Goal: Task Accomplishment & Management: Use online tool/utility

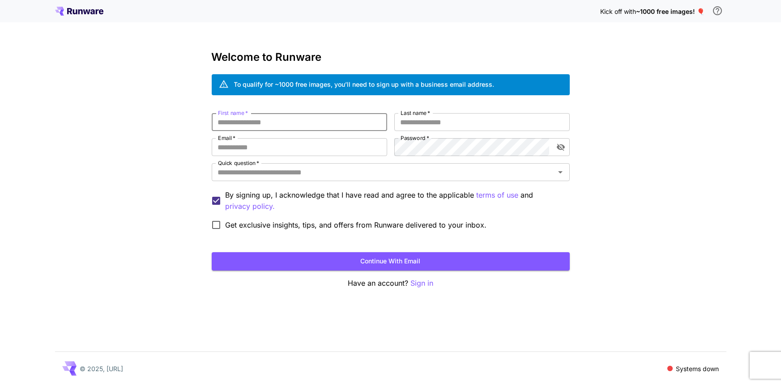
click at [257, 123] on input "First name   *" at bounding box center [299, 122] width 175 height 18
click at [220, 120] on input "First name   *" at bounding box center [299, 122] width 175 height 18
click at [222, 121] on input "First name   *" at bounding box center [299, 122] width 175 height 18
type input "*"
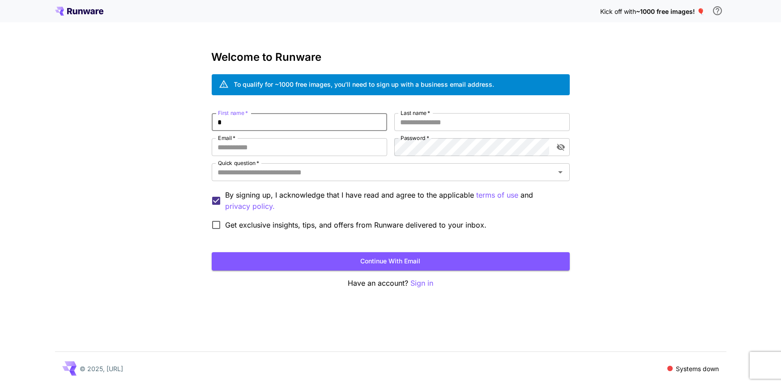
click at [230, 135] on label "Email   *" at bounding box center [226, 138] width 17 height 8
click at [230, 138] on input "Email   *" at bounding box center [299, 147] width 175 height 18
type input "*"
click at [239, 124] on input "*" at bounding box center [299, 122] width 175 height 18
click at [466, 123] on input "Last name   *" at bounding box center [481, 122] width 175 height 18
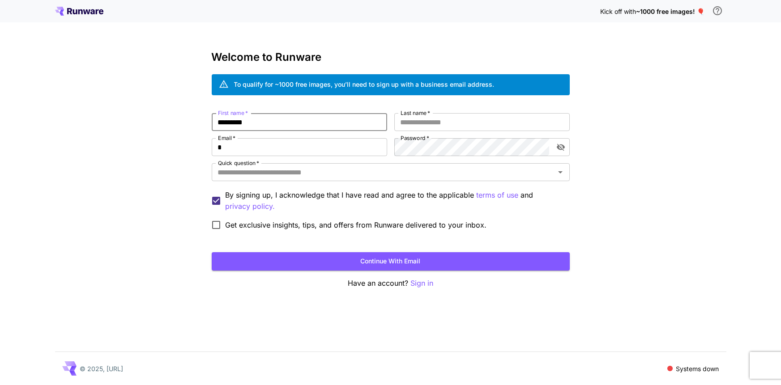
click at [282, 123] on input "*********" at bounding box center [299, 122] width 175 height 18
type input "****"
click at [466, 124] on input "Last name   *" at bounding box center [481, 122] width 175 height 18
type input "********"
click at [264, 141] on input "*" at bounding box center [299, 147] width 175 height 18
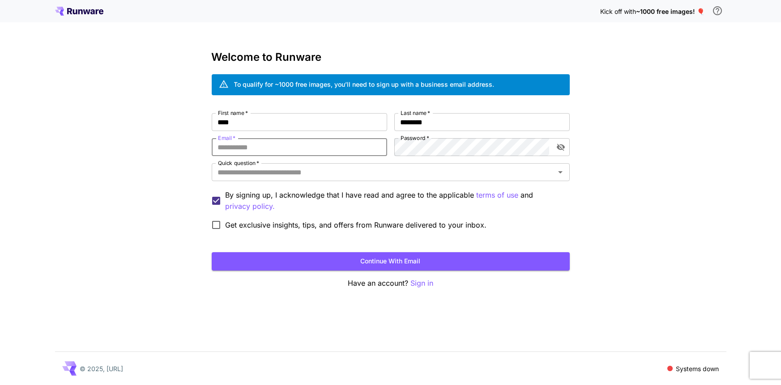
type input "*"
type input "**********"
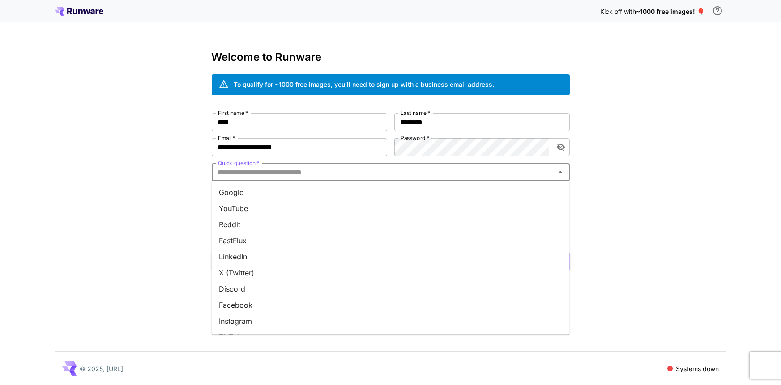
click at [285, 174] on input "Quick question   *" at bounding box center [383, 172] width 338 height 13
click at [294, 211] on li "YouTube" at bounding box center [391, 209] width 358 height 16
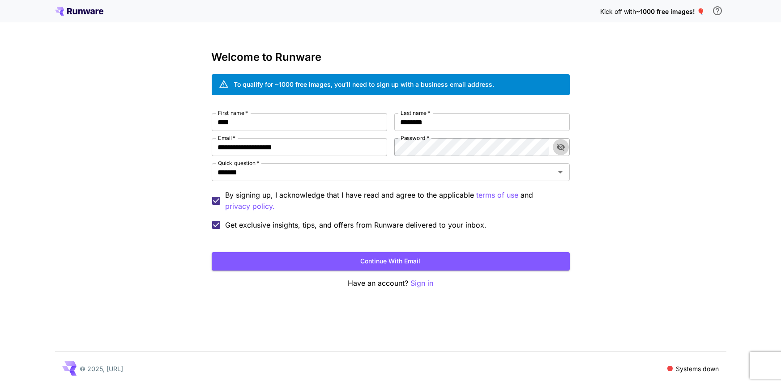
click at [560, 146] on icon "toggle password visibility" at bounding box center [560, 147] width 9 height 9
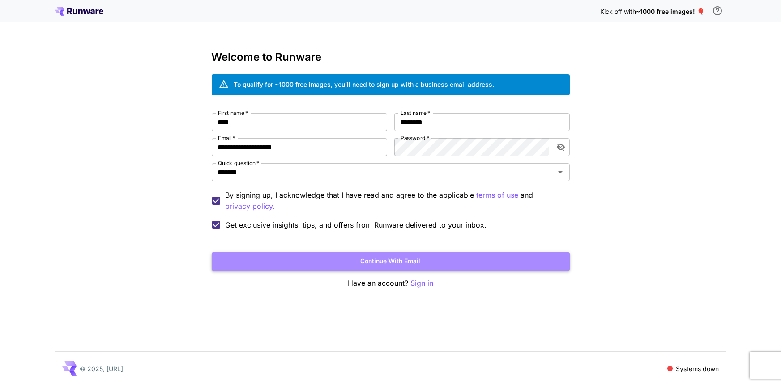
click at [411, 262] on button "Continue with email" at bounding box center [391, 261] width 358 height 18
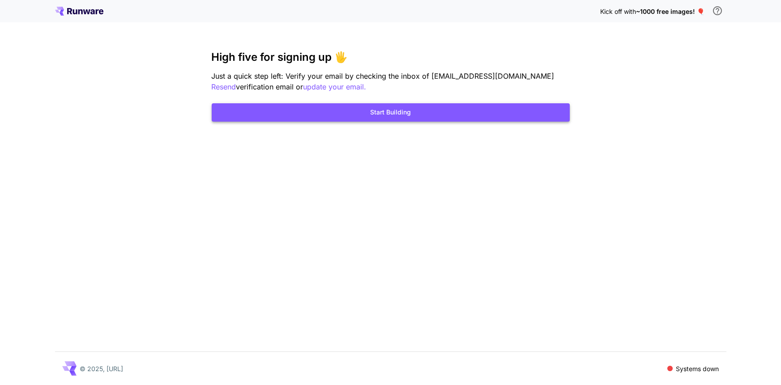
click at [438, 114] on button "Start Building" at bounding box center [391, 112] width 358 height 18
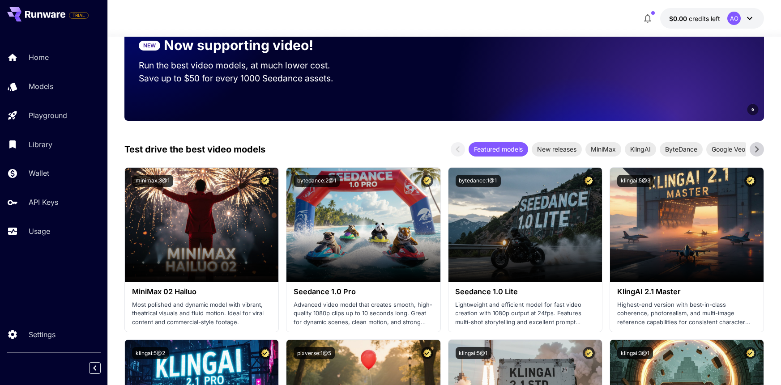
scroll to position [234, 0]
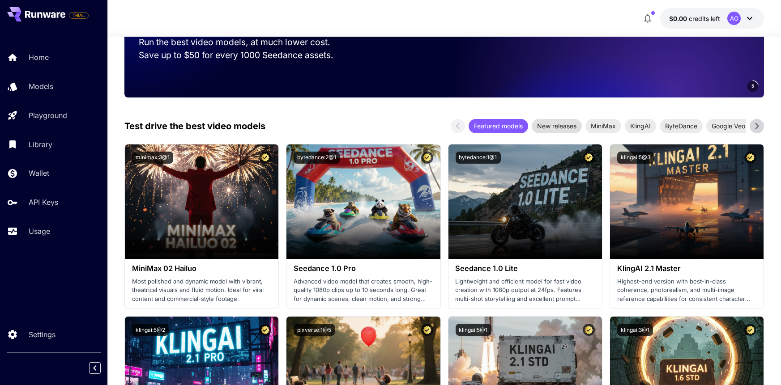
click at [554, 128] on span "New releases" at bounding box center [557, 125] width 50 height 9
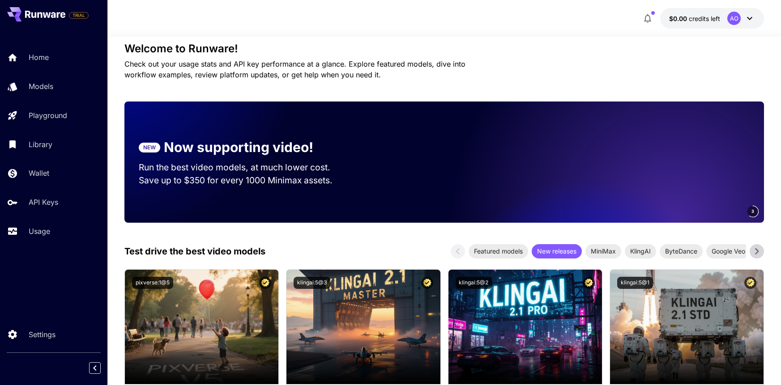
scroll to position [0, 0]
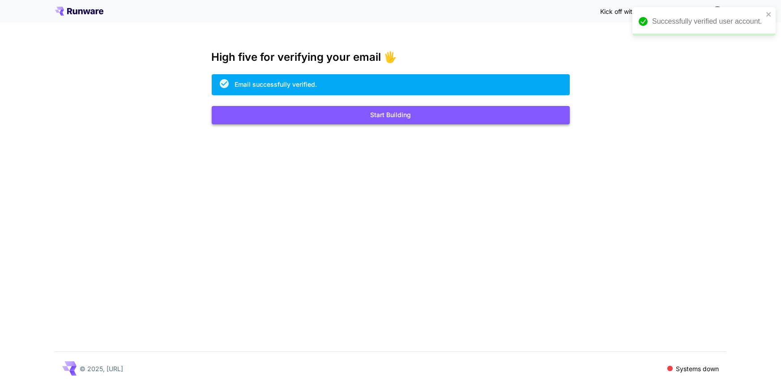
click at [379, 121] on button "Start Building" at bounding box center [391, 115] width 358 height 18
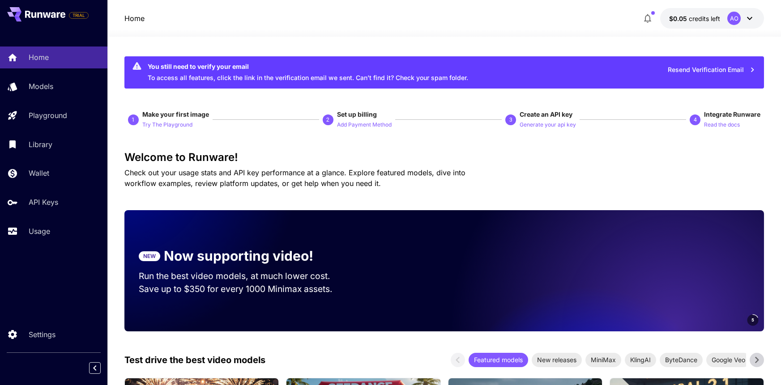
click at [41, 10] on button at bounding box center [36, 14] width 58 height 14
click at [60, 19] on button at bounding box center [36, 14] width 58 height 14
click at [52, 55] on div "Home" at bounding box center [65, 57] width 70 height 11
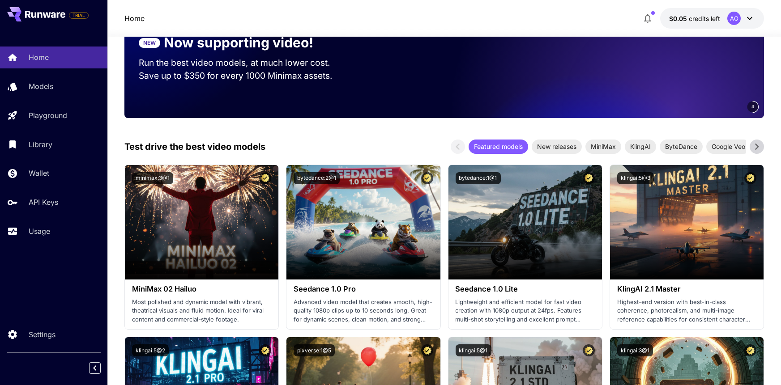
scroll to position [160, 0]
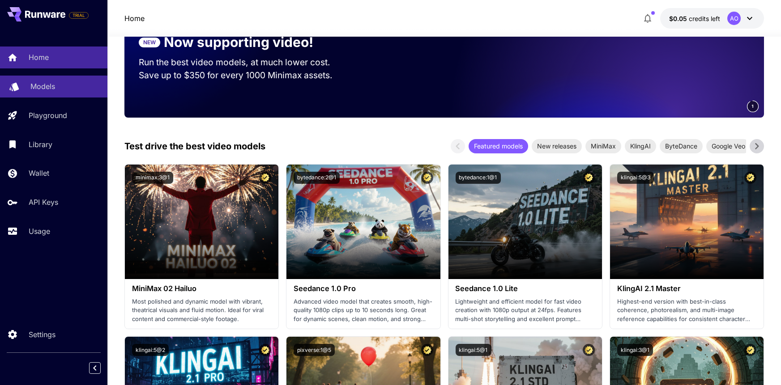
click at [61, 90] on div "Models" at bounding box center [65, 86] width 70 height 11
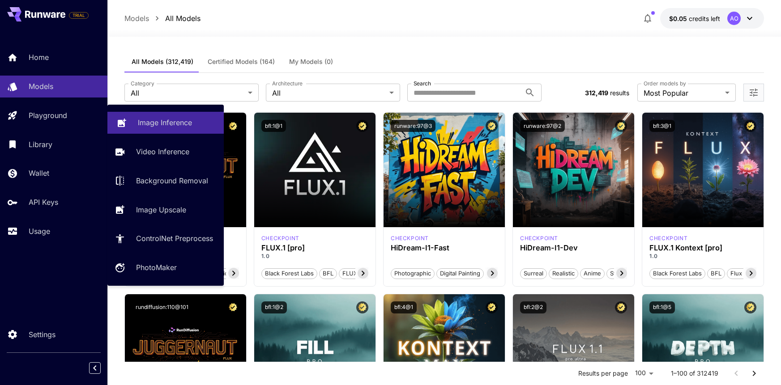
click at [142, 117] on p "Image Inference" at bounding box center [165, 122] width 54 height 11
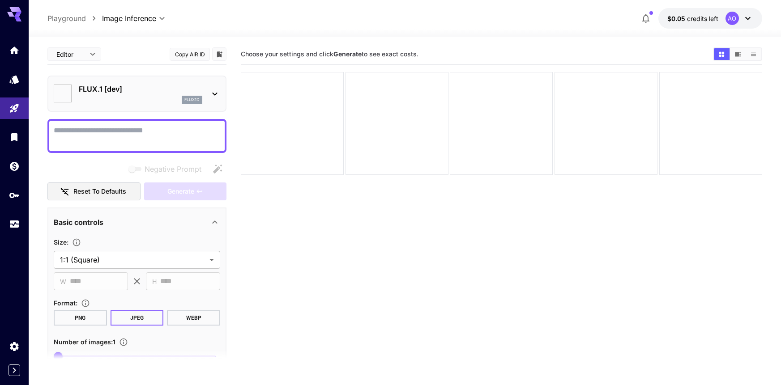
type input "**********"
type textarea "**********"
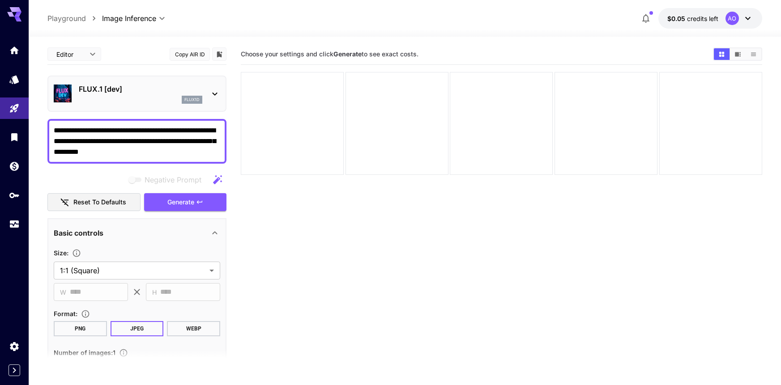
drag, startPoint x: 122, startPoint y: 156, endPoint x: 17, endPoint y: 120, distance: 111.4
click at [17, 120] on div "**********" at bounding box center [390, 228] width 781 height 456
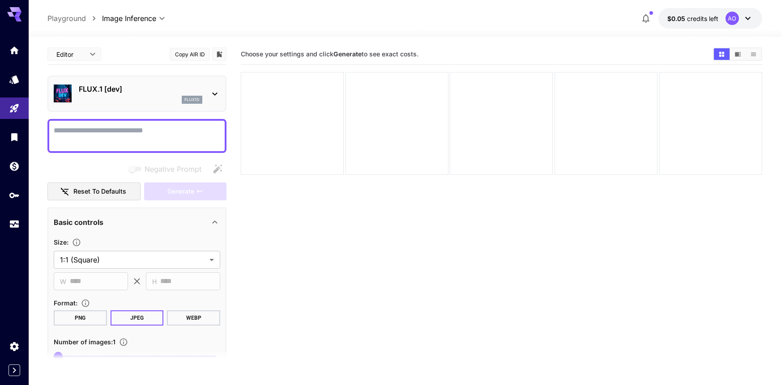
click at [169, 140] on textarea "Negative Prompt" at bounding box center [137, 135] width 167 height 21
click at [165, 132] on textarea "Negative Prompt" at bounding box center [137, 135] width 167 height 21
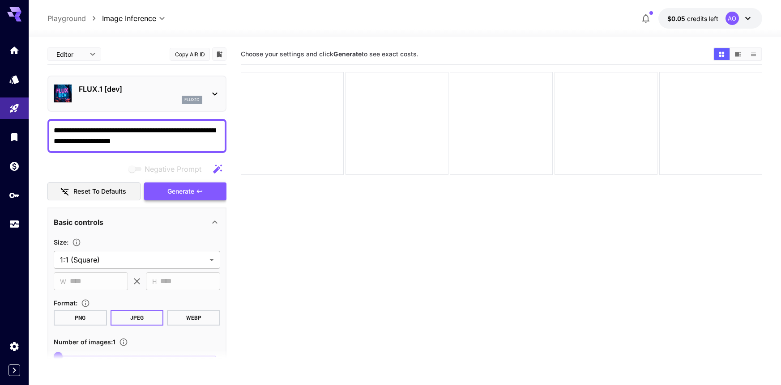
type textarea "**********"
click at [193, 193] on span "Generate" at bounding box center [180, 191] width 27 height 11
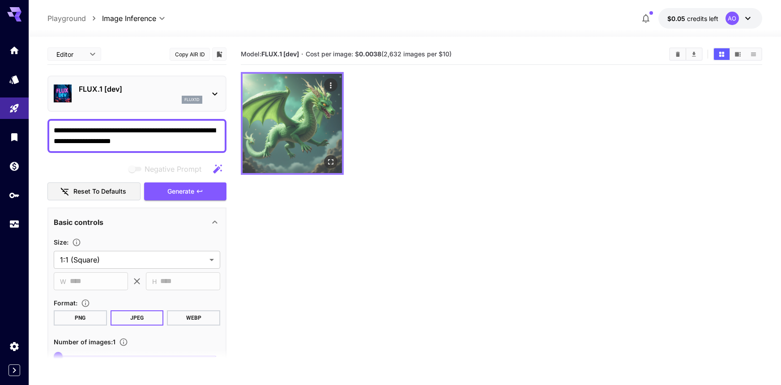
click at [303, 128] on img at bounding box center [292, 123] width 99 height 99
click at [322, 118] on img at bounding box center [292, 123] width 99 height 99
click at [333, 163] on icon "Open in fullscreen" at bounding box center [331, 162] width 5 height 5
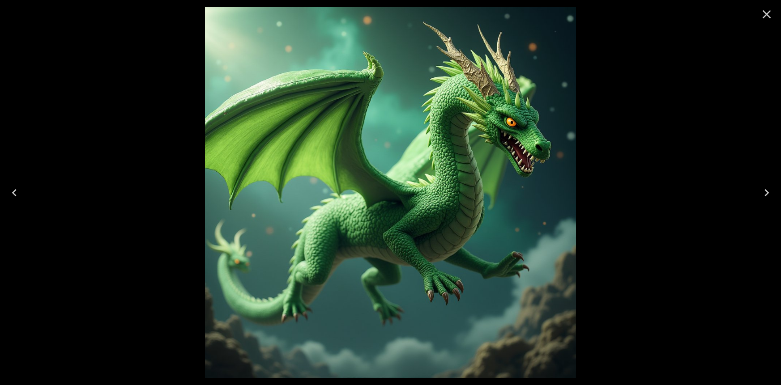
click at [507, 154] on img at bounding box center [390, 192] width 371 height 371
click at [766, 195] on icon "Next" at bounding box center [766, 192] width 4 height 7
click at [769, 11] on icon "Close" at bounding box center [767, 14] width 14 height 14
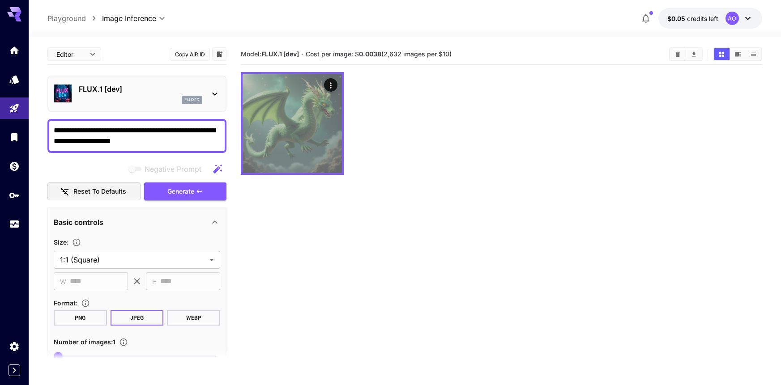
drag, startPoint x: 279, startPoint y: 118, endPoint x: 276, endPoint y: 35, distance: 82.8
click at [276, 35] on div "**********" at bounding box center [405, 228] width 752 height 456
